Goal: Find specific page/section: Find specific page/section

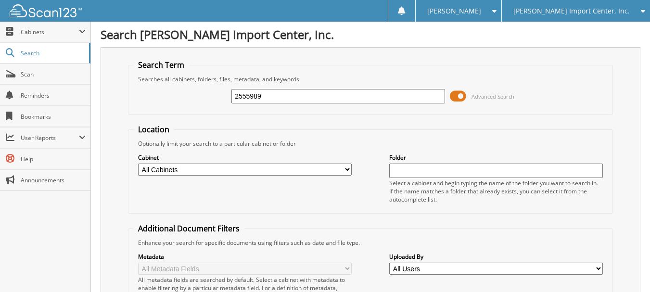
type input "2555989"
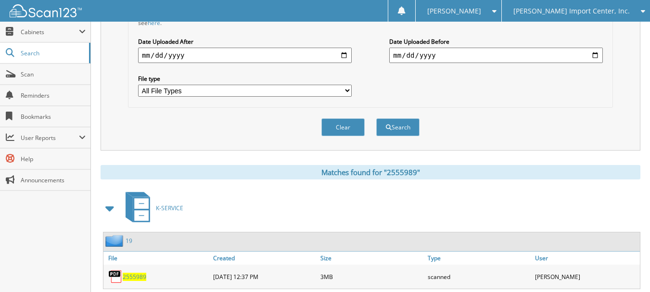
scroll to position [300, 0]
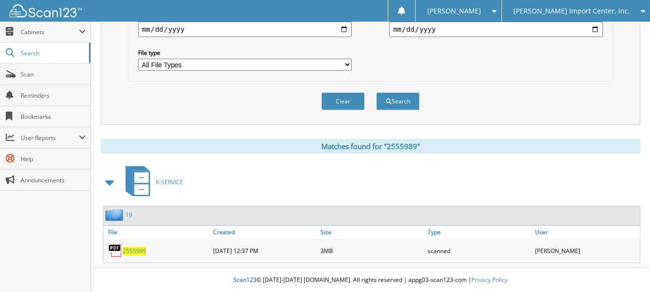
click at [131, 249] on span "2555989" at bounding box center [135, 251] width 24 height 8
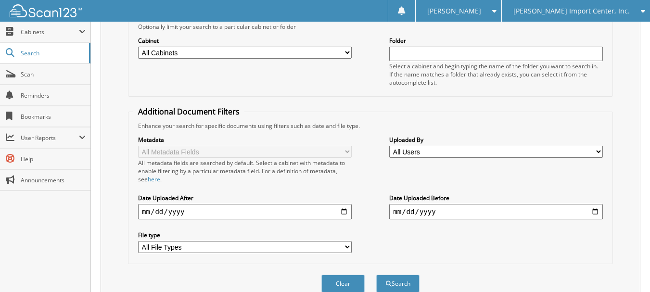
scroll to position [0, 0]
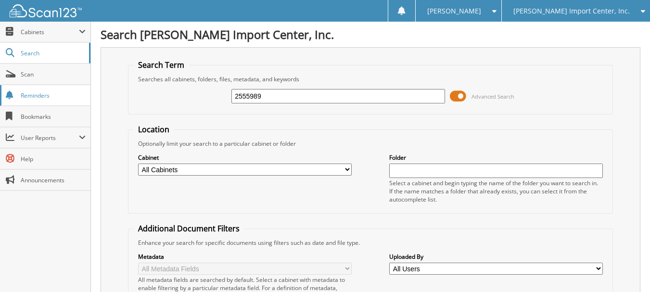
drag, startPoint x: 284, startPoint y: 96, endPoint x: 0, endPoint y: 95, distance: 283.6
click at [25, 95] on body "Roxsann A. Settings Logout Matthews Import Center, Inc. Matthews Buick Cadillac…" at bounding box center [325, 296] width 650 height 592
type input "2454216"
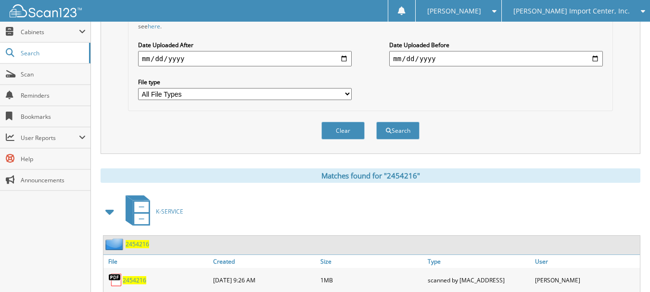
scroll to position [300, 0]
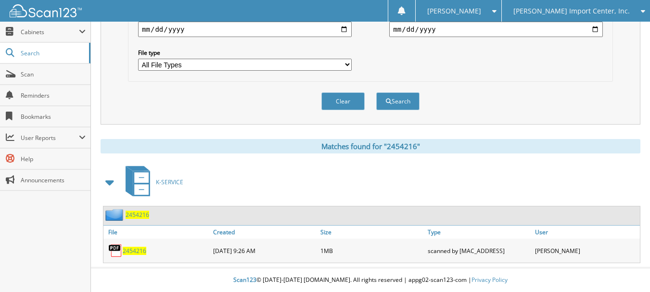
click at [136, 248] on span "2454216" at bounding box center [135, 251] width 24 height 8
